Goal: Task Accomplishment & Management: Use online tool/utility

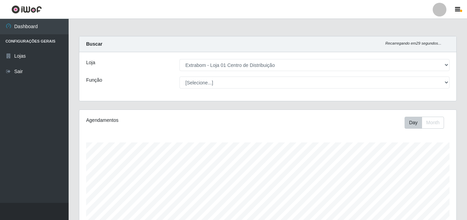
select select "435"
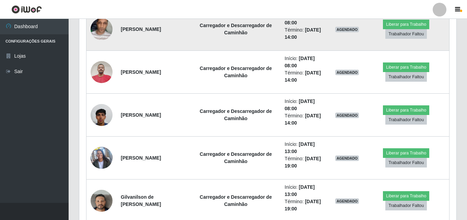
scroll to position [380, 0]
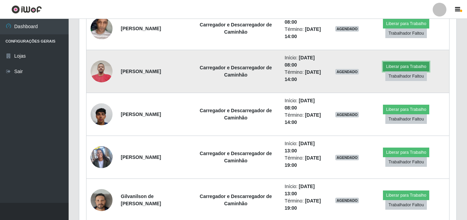
click at [405, 65] on button "Liberar para Trabalho" at bounding box center [406, 67] width 46 height 10
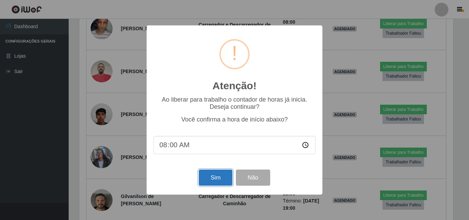
click at [215, 182] on button "Sim" at bounding box center [215, 178] width 33 height 16
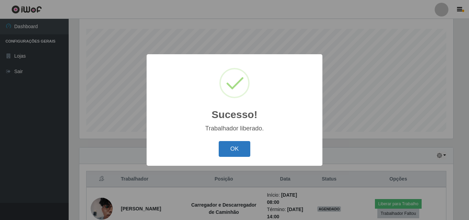
click at [229, 155] on button "OK" at bounding box center [235, 149] width 32 height 16
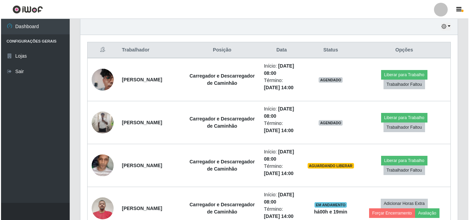
scroll to position [242, 0]
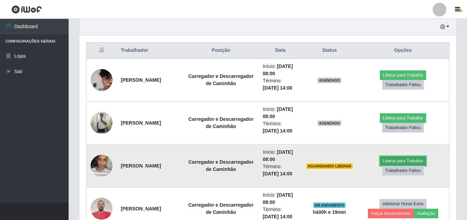
click at [401, 158] on button "Liberar para Trabalho" at bounding box center [403, 161] width 46 height 10
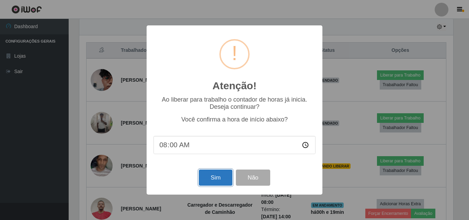
click at [204, 181] on button "Sim" at bounding box center [215, 178] width 33 height 16
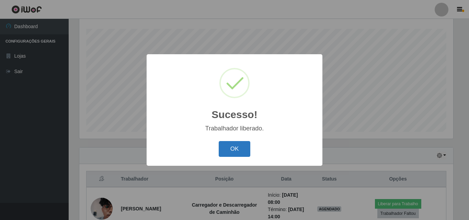
click at [234, 150] on button "OK" at bounding box center [235, 149] width 32 height 16
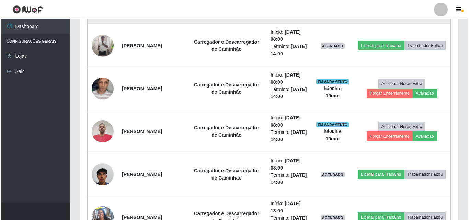
scroll to position [251, 0]
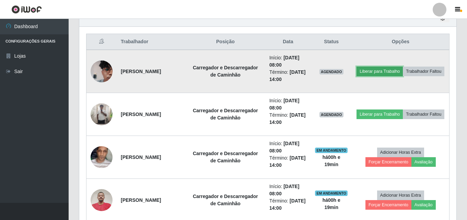
click at [397, 67] on button "Liberar para Trabalho" at bounding box center [380, 72] width 46 height 10
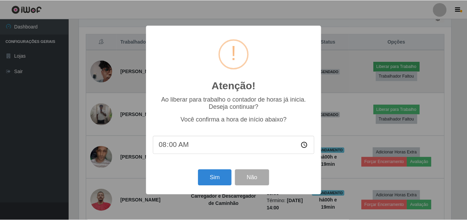
scroll to position [143, 374]
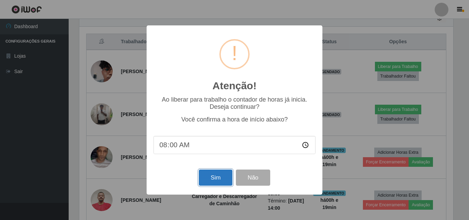
click at [223, 181] on button "Sim" at bounding box center [215, 178] width 33 height 16
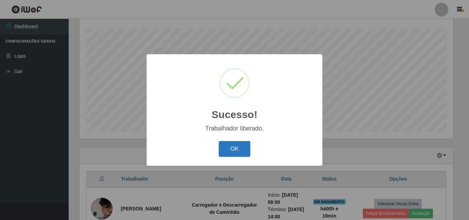
click at [239, 147] on button "OK" at bounding box center [235, 149] width 32 height 16
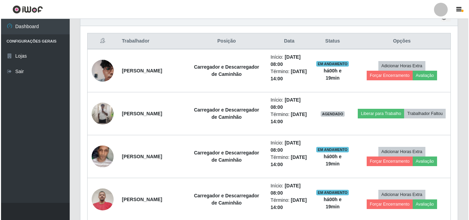
scroll to position [251, 0]
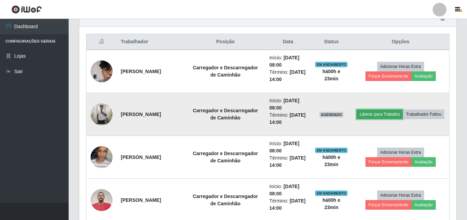
click at [396, 110] on button "Liberar para Trabalho" at bounding box center [380, 115] width 46 height 10
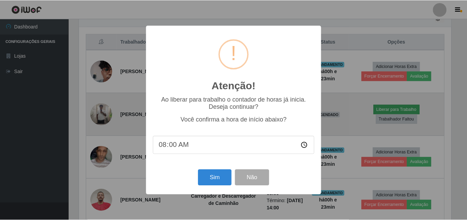
scroll to position [143, 374]
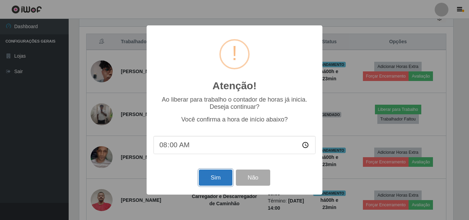
click at [210, 181] on button "Sim" at bounding box center [215, 178] width 33 height 16
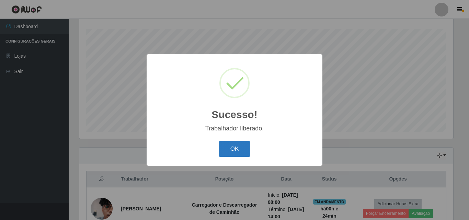
click at [230, 151] on button "OK" at bounding box center [235, 149] width 32 height 16
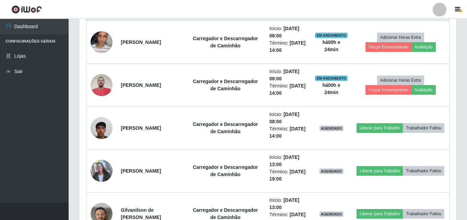
scroll to position [388, 0]
